Goal: Navigation & Orientation: Find specific page/section

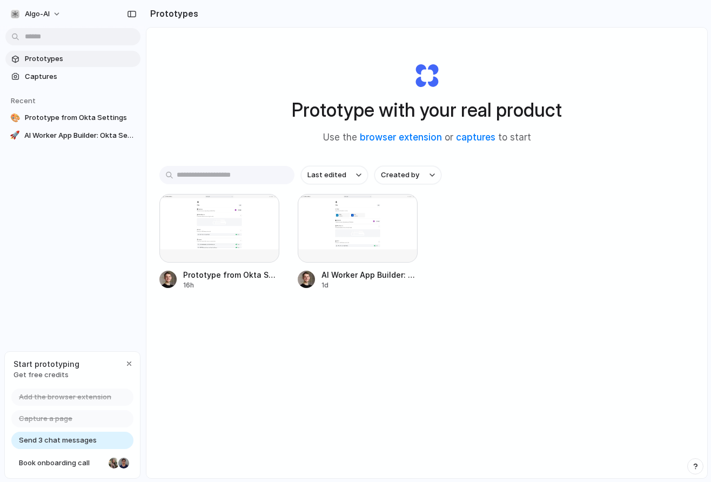
click at [42, 399] on span "Add the browser extension" at bounding box center [65, 397] width 92 height 11
click at [193, 240] on div at bounding box center [219, 228] width 120 height 69
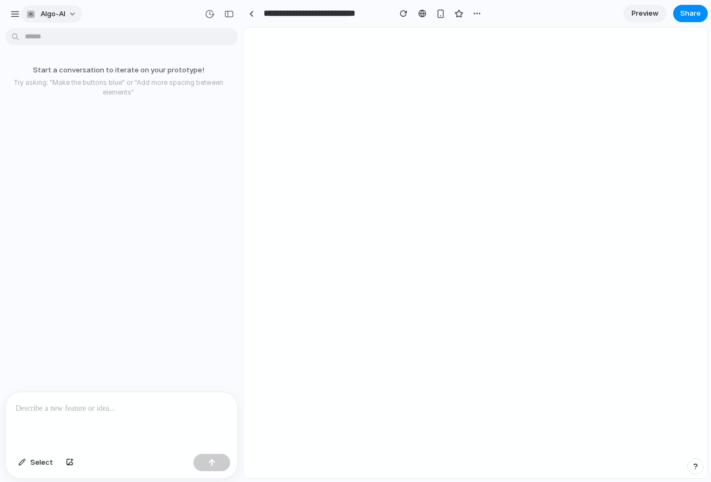
click at [32, 10] on div "button" at bounding box center [30, 14] width 11 height 11
click at [14, 14] on div "Settings Invite members Change theme Sign out" at bounding box center [355, 241] width 711 height 482
click at [16, 17] on div "button" at bounding box center [15, 14] width 10 height 10
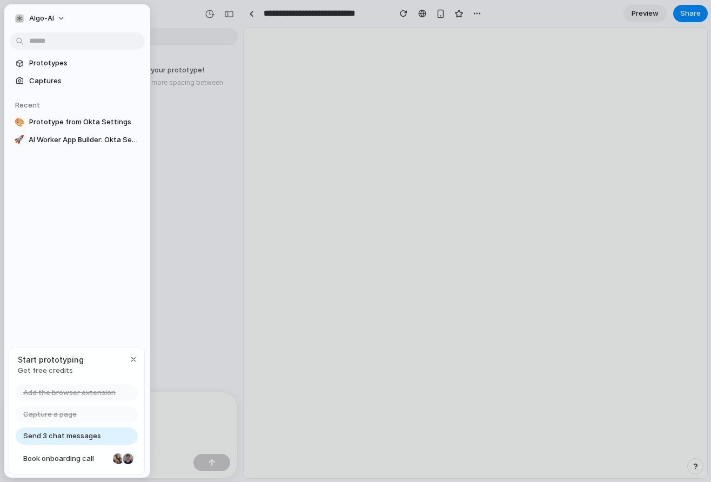
click at [104, 389] on span "Add the browser extension" at bounding box center [69, 392] width 92 height 11
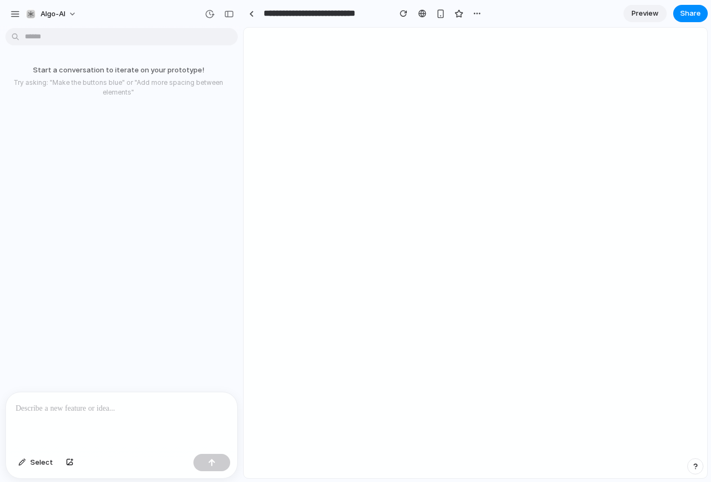
click at [101, 352] on div "Start a conversation to iterate on your prototype! Try asking: "Make the button…" at bounding box center [118, 211] width 237 height 359
click at [8, 11] on button "button" at bounding box center [15, 14] width 16 height 16
click at [13, 14] on div "button" at bounding box center [15, 14] width 10 height 10
